Goal: Task Accomplishment & Management: Book appointment/travel/reservation

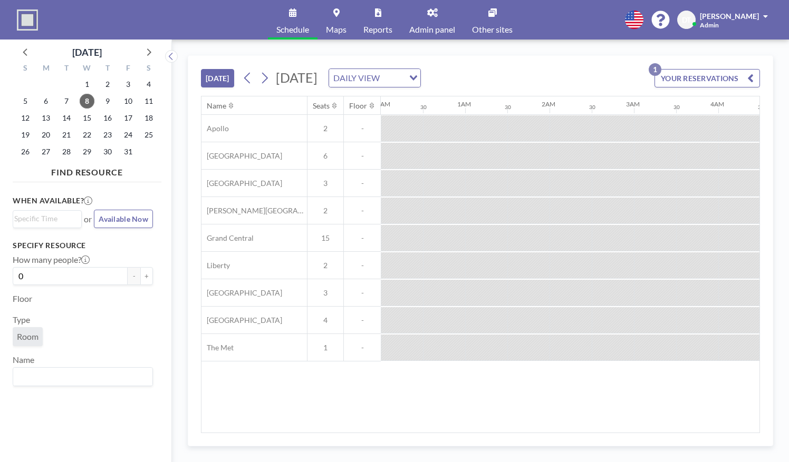
scroll to position [0, 1085]
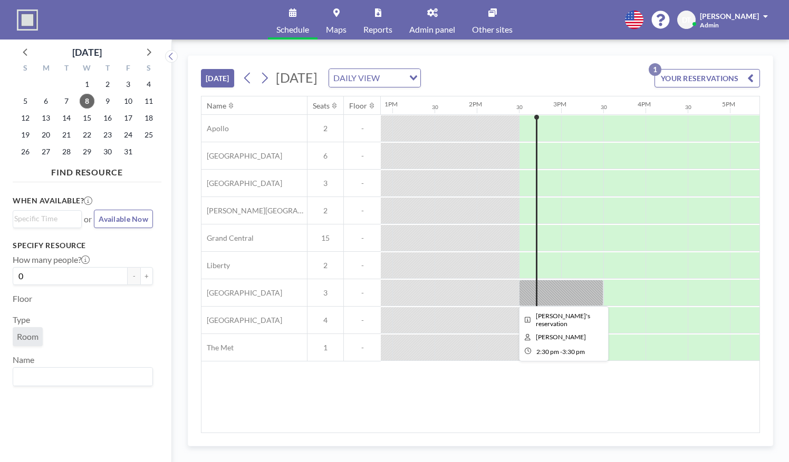
click at [540, 295] on div at bounding box center [561, 293] width 84 height 26
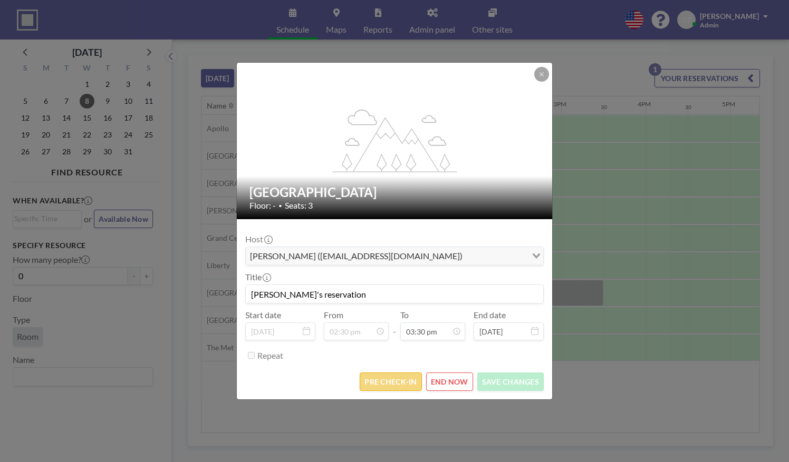
click at [398, 375] on button "PRE CHECK-IN" at bounding box center [391, 382] width 62 height 18
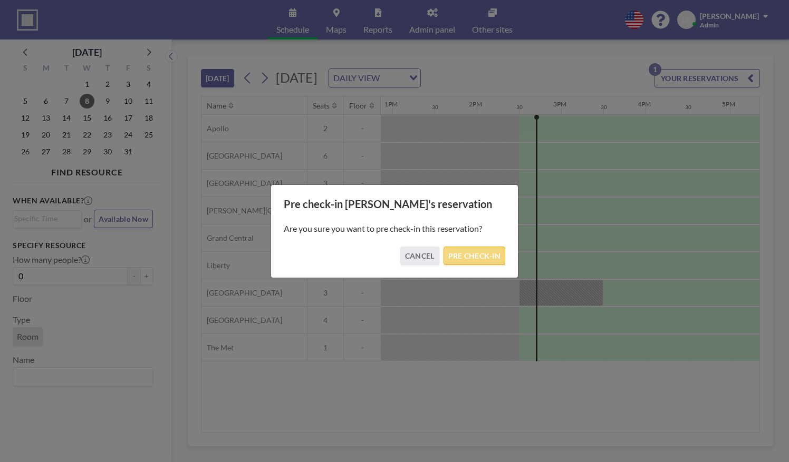
click at [471, 262] on button "PRE CHECK-IN" at bounding box center [474, 256] width 62 height 18
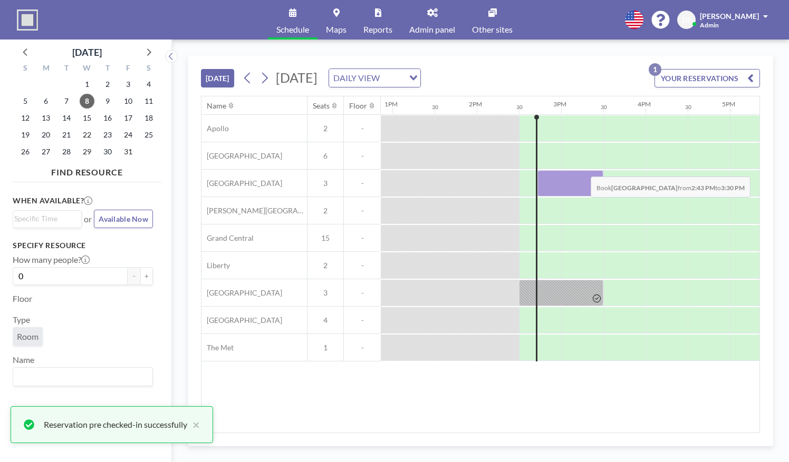
drag, startPoint x: 543, startPoint y: 181, endPoint x: 582, endPoint y: 168, distance: 41.2
click at [582, 168] on div "Apollo 2 - [GEOGRAPHIC_DATA] 6 - [GEOGRAPHIC_DATA] 3 - [PERSON_NAME][GEOGRAPHIC…" at bounding box center [218, 238] width 2204 height 247
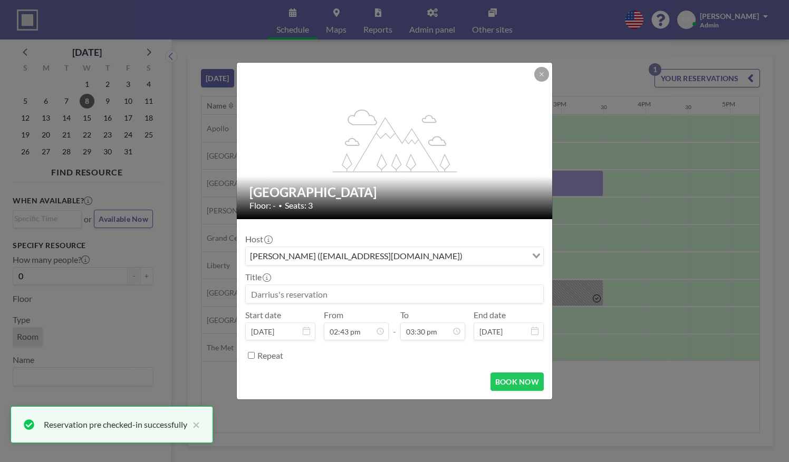
click at [336, 291] on input at bounding box center [394, 294] width 297 height 18
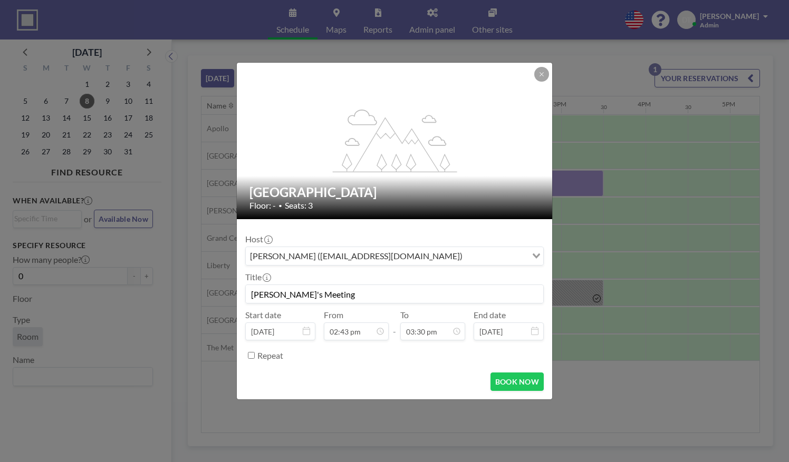
type input "[PERSON_NAME]'s Meeting"
click at [517, 375] on button "BOOK NOW" at bounding box center [516, 382] width 53 height 18
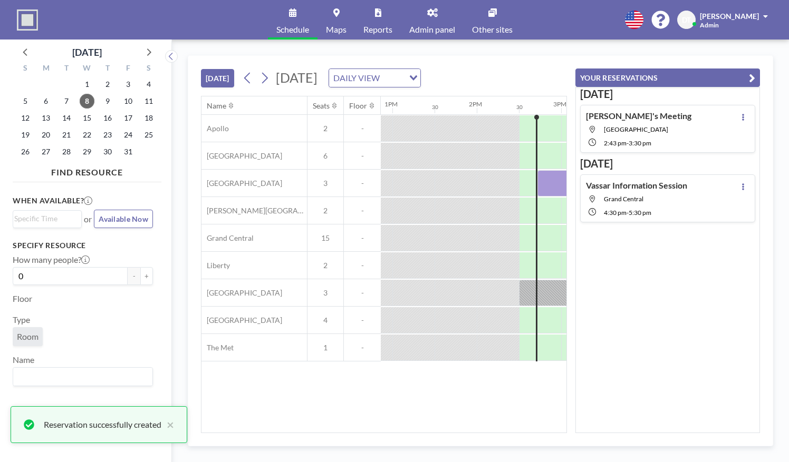
click at [747, 79] on button "YOUR RESERVATIONS" at bounding box center [667, 78] width 185 height 18
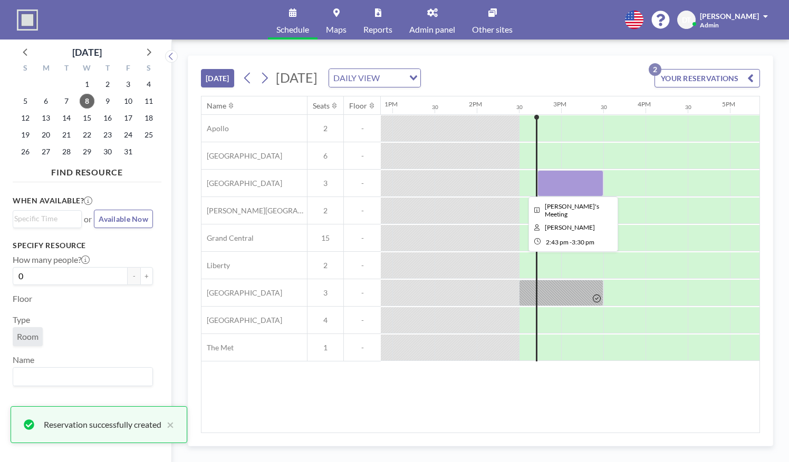
click at [572, 188] on div at bounding box center [570, 183] width 66 height 26
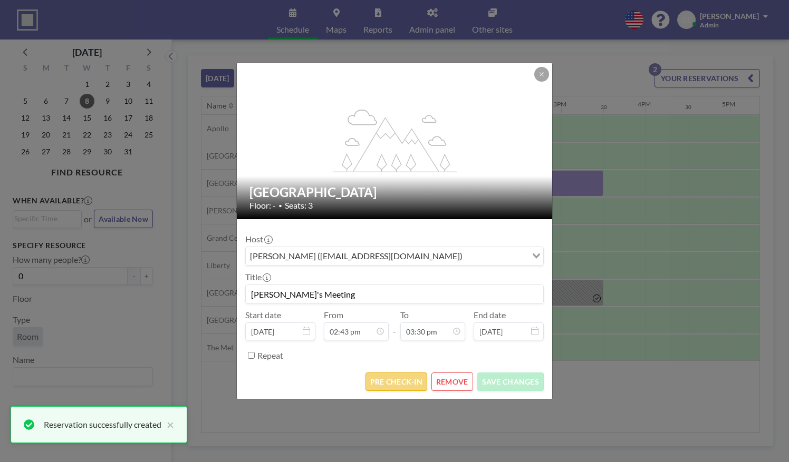
click at [390, 386] on button "PRE CHECK-IN" at bounding box center [396, 382] width 62 height 18
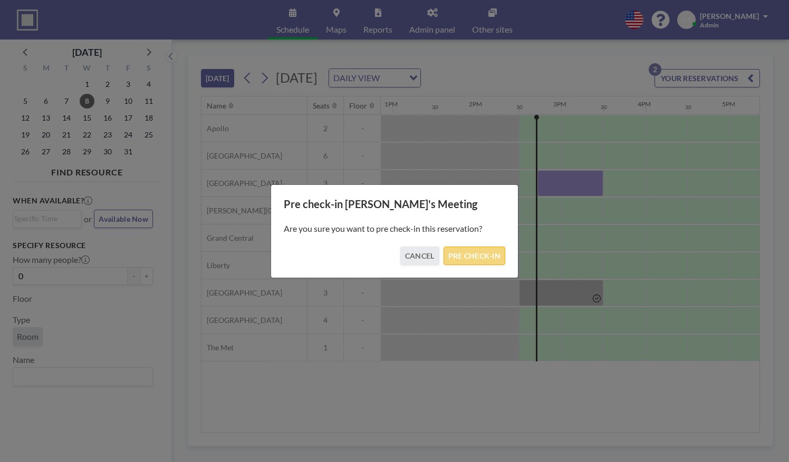
click at [478, 251] on button "PRE CHECK-IN" at bounding box center [474, 256] width 62 height 18
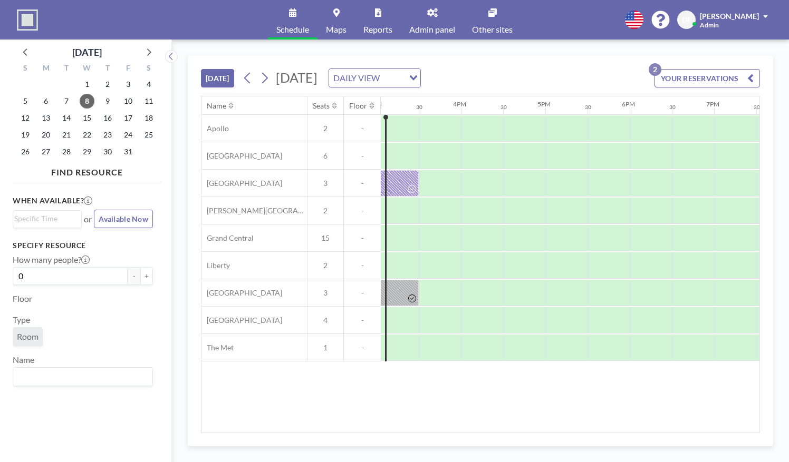
scroll to position [0, 1275]
